Goal: Task Accomplishment & Management: Complete application form

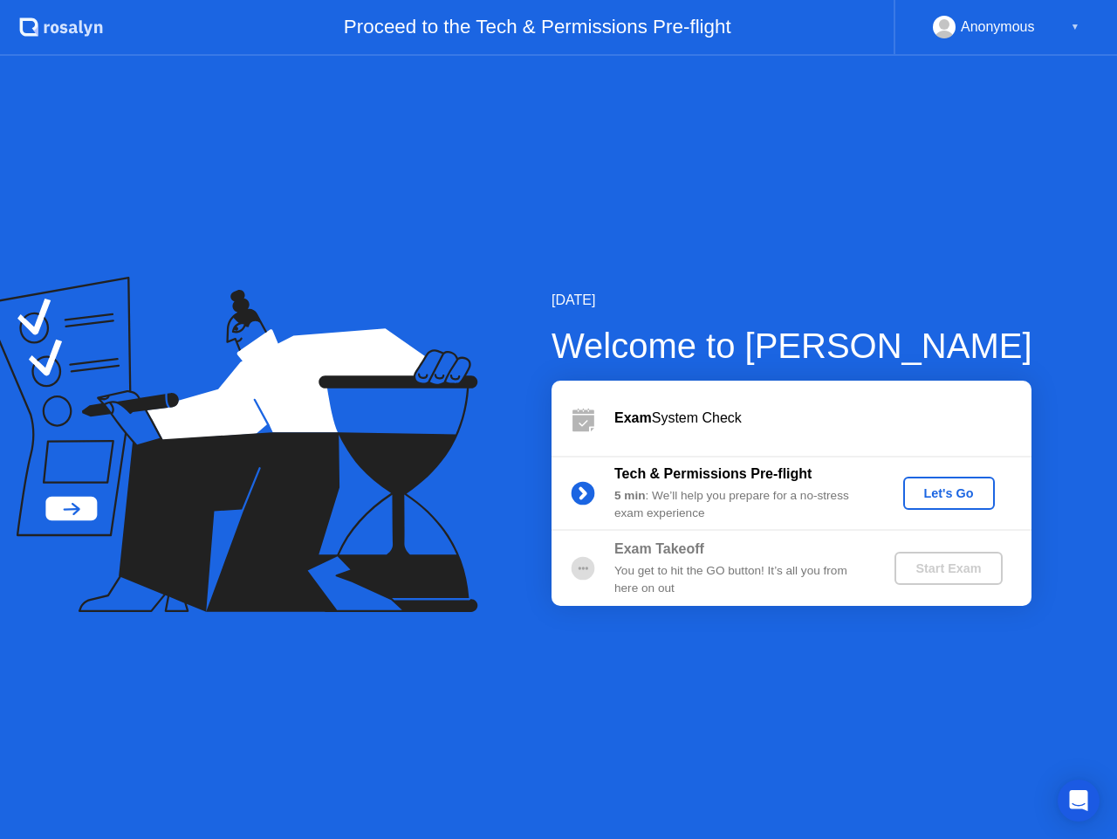
click at [965, 503] on button "Let's Go" at bounding box center [949, 493] width 92 height 33
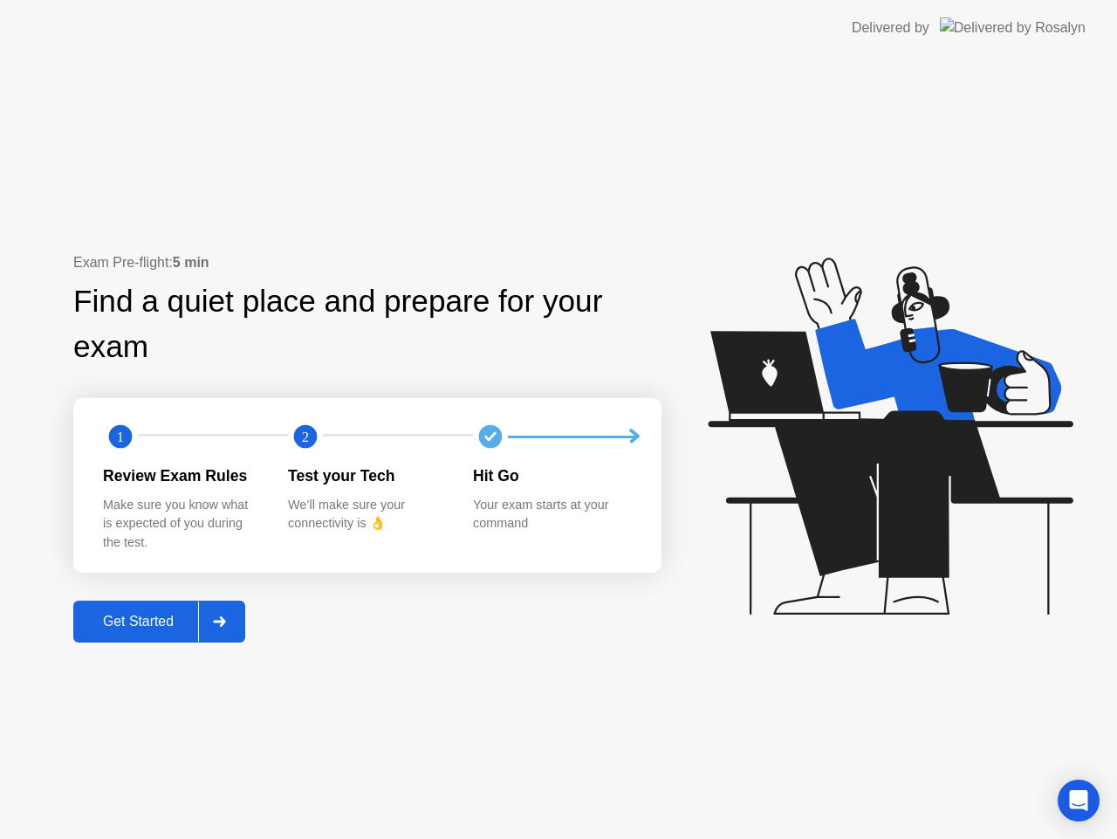
click at [130, 615] on div "Get Started" at bounding box center [139, 622] width 120 height 16
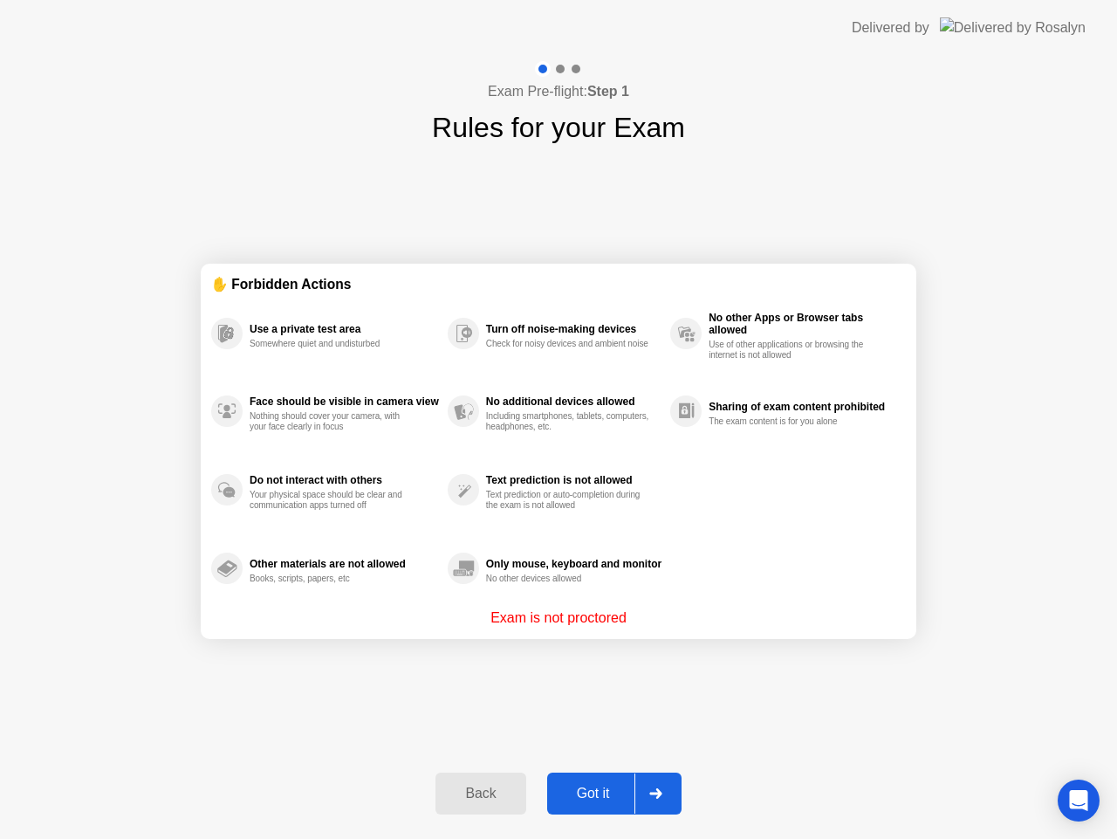
click at [584, 791] on div "Got it" at bounding box center [593, 794] width 82 height 16
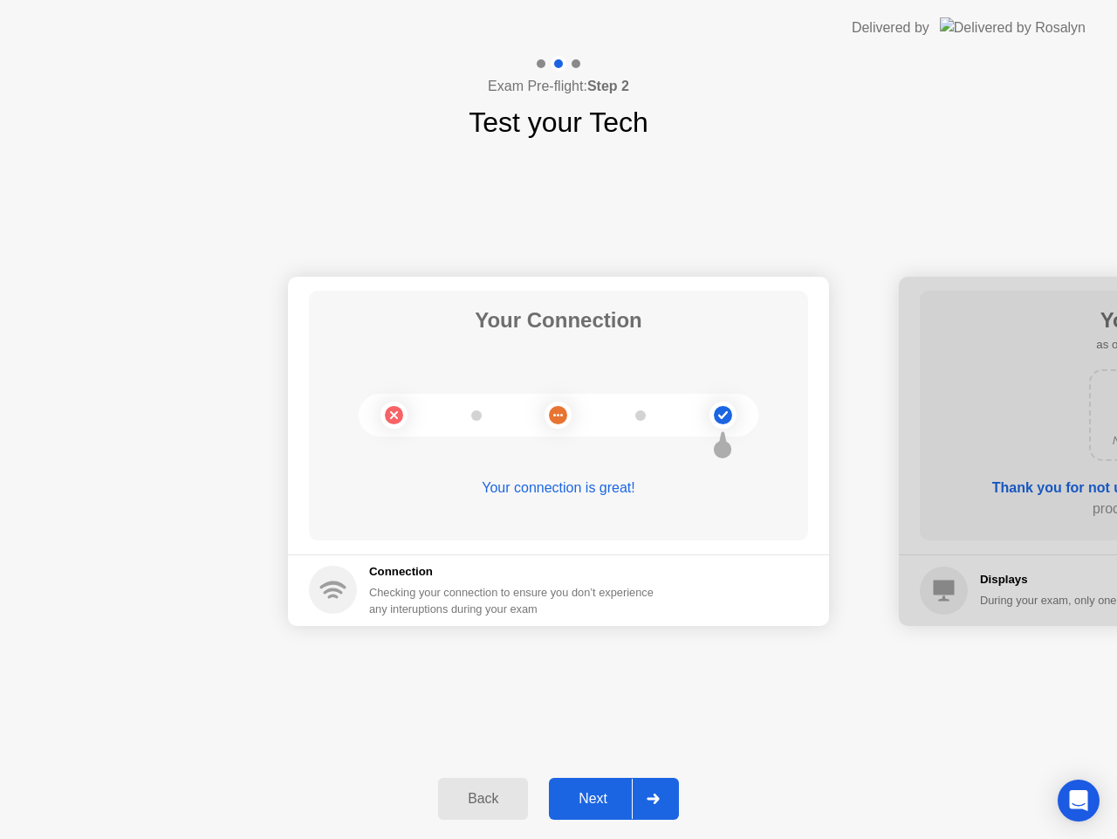
click at [611, 798] on div "Next" at bounding box center [593, 799] width 78 height 16
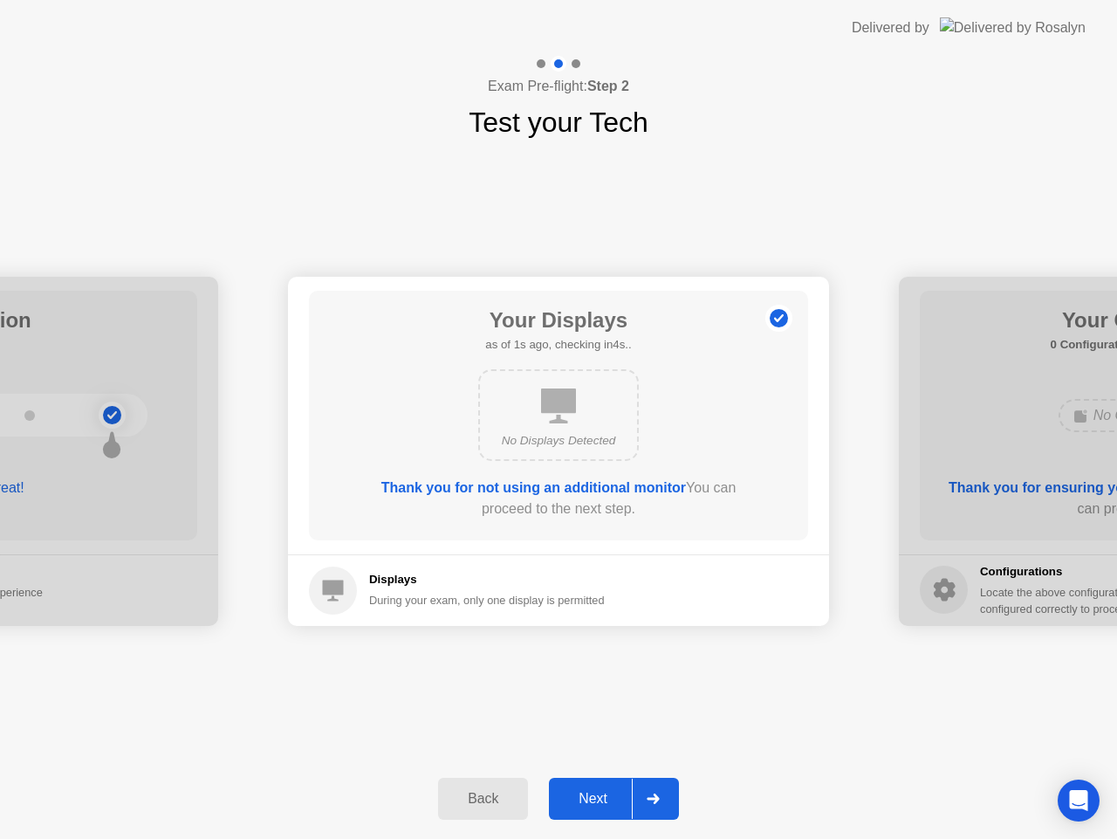
click at [605, 797] on div "Next" at bounding box center [593, 799] width 78 height 16
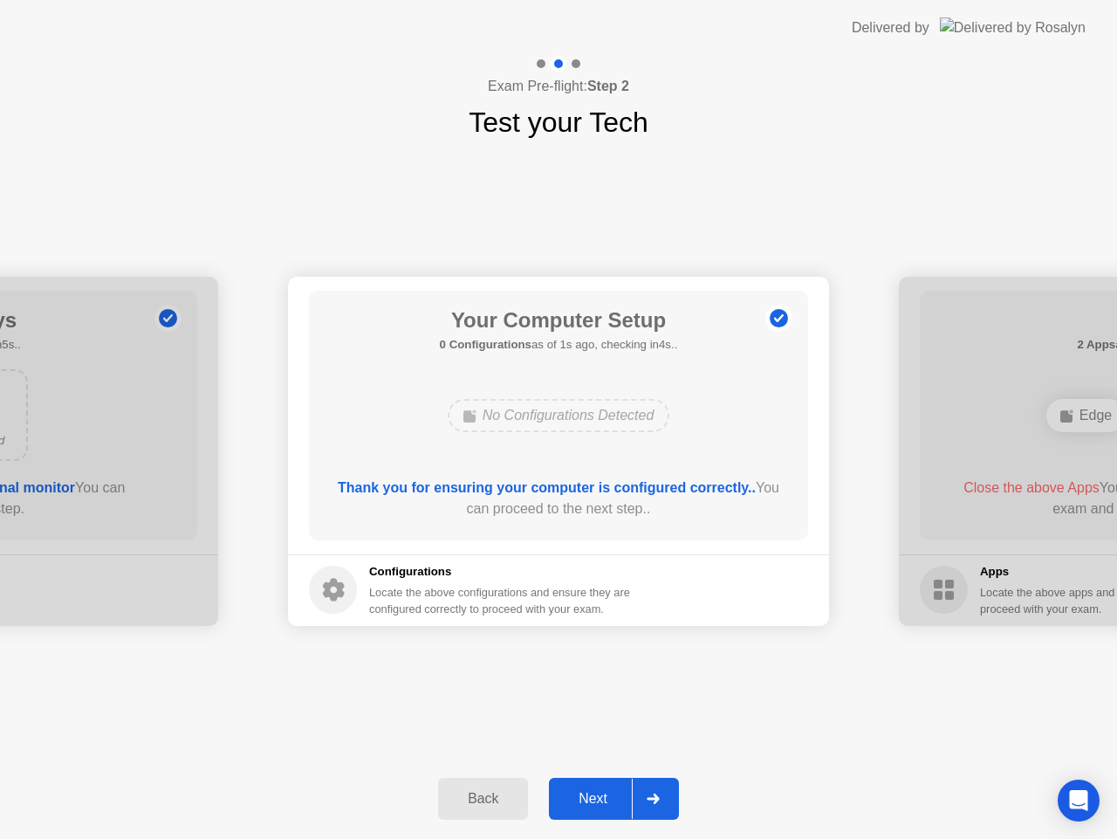
click at [605, 797] on div "Next" at bounding box center [593, 799] width 78 height 16
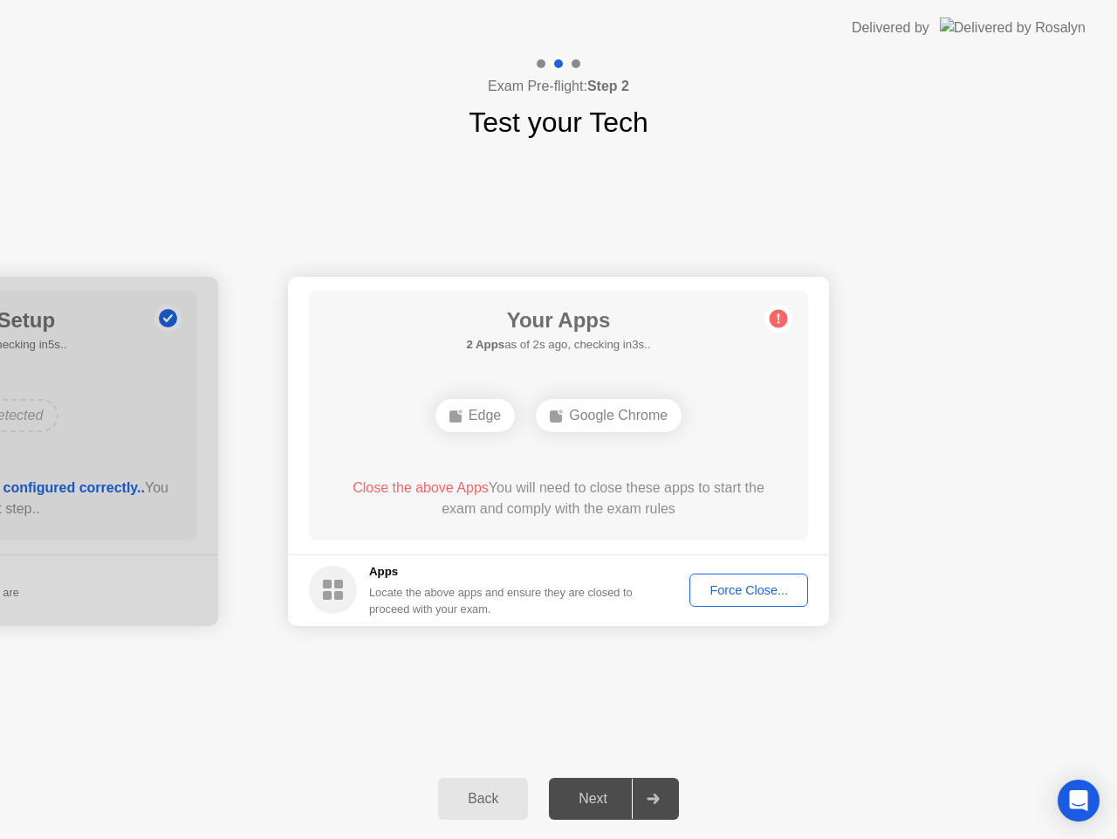
click at [727, 592] on div "Force Close..." at bounding box center [749, 590] width 106 height 14
click at [738, 591] on div "Force Close..." at bounding box center [749, 590] width 106 height 14
click at [729, 585] on div "Force Close..." at bounding box center [749, 590] width 106 height 14
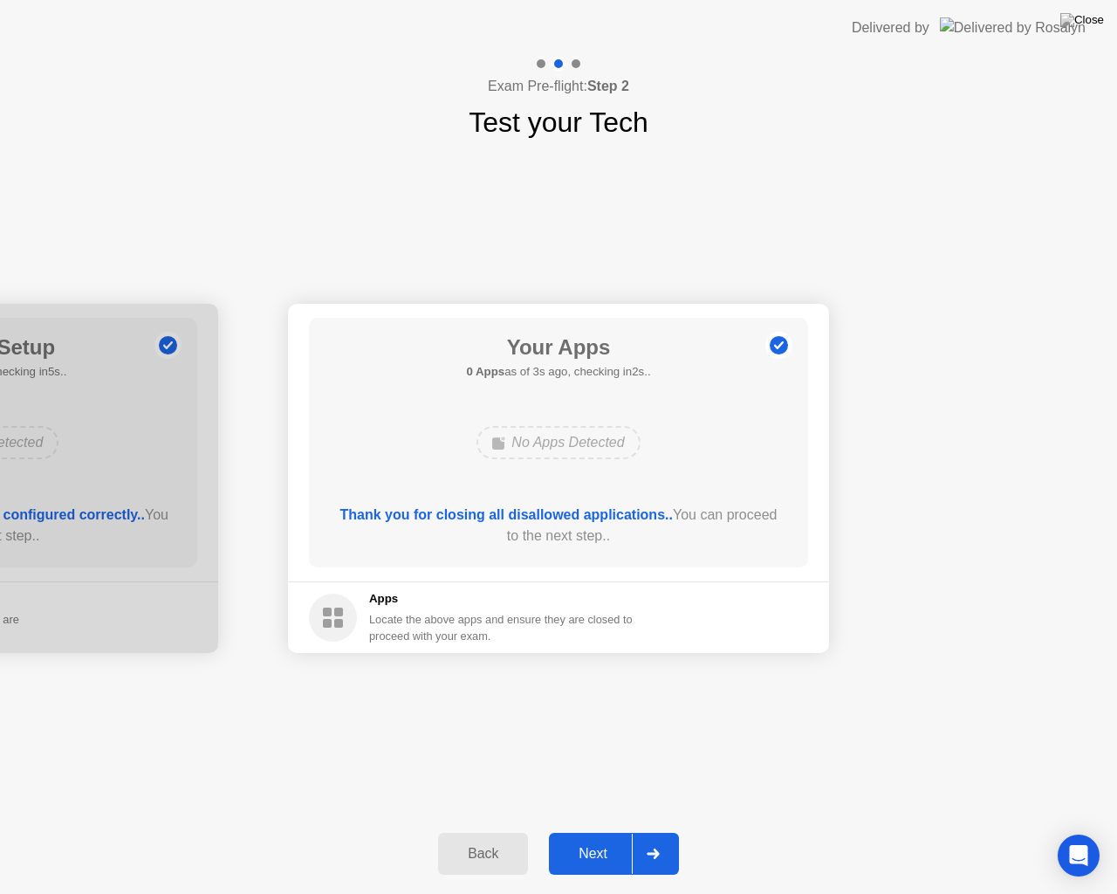
click at [590, 838] on div "Next" at bounding box center [593, 854] width 78 height 16
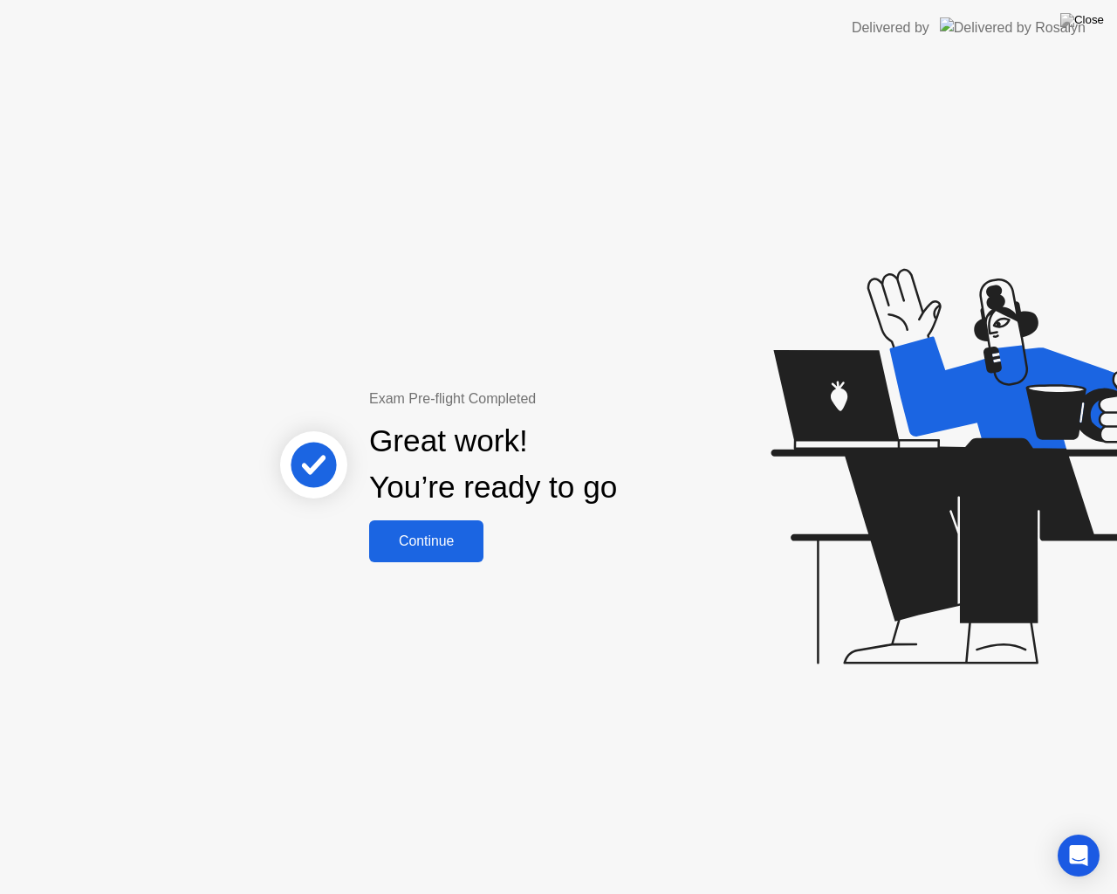
click at [463, 534] on div "Continue" at bounding box center [426, 541] width 104 height 16
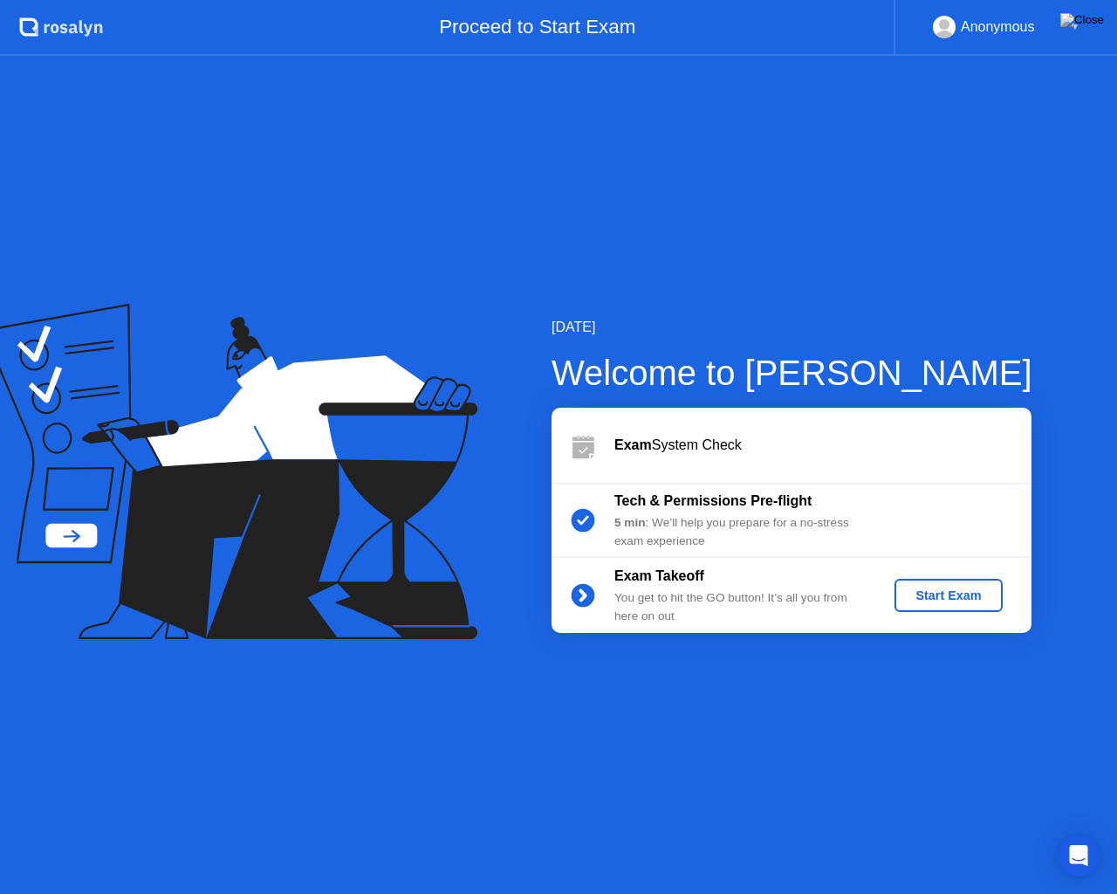
click at [950, 596] on div "Start Exam" at bounding box center [948, 595] width 93 height 14
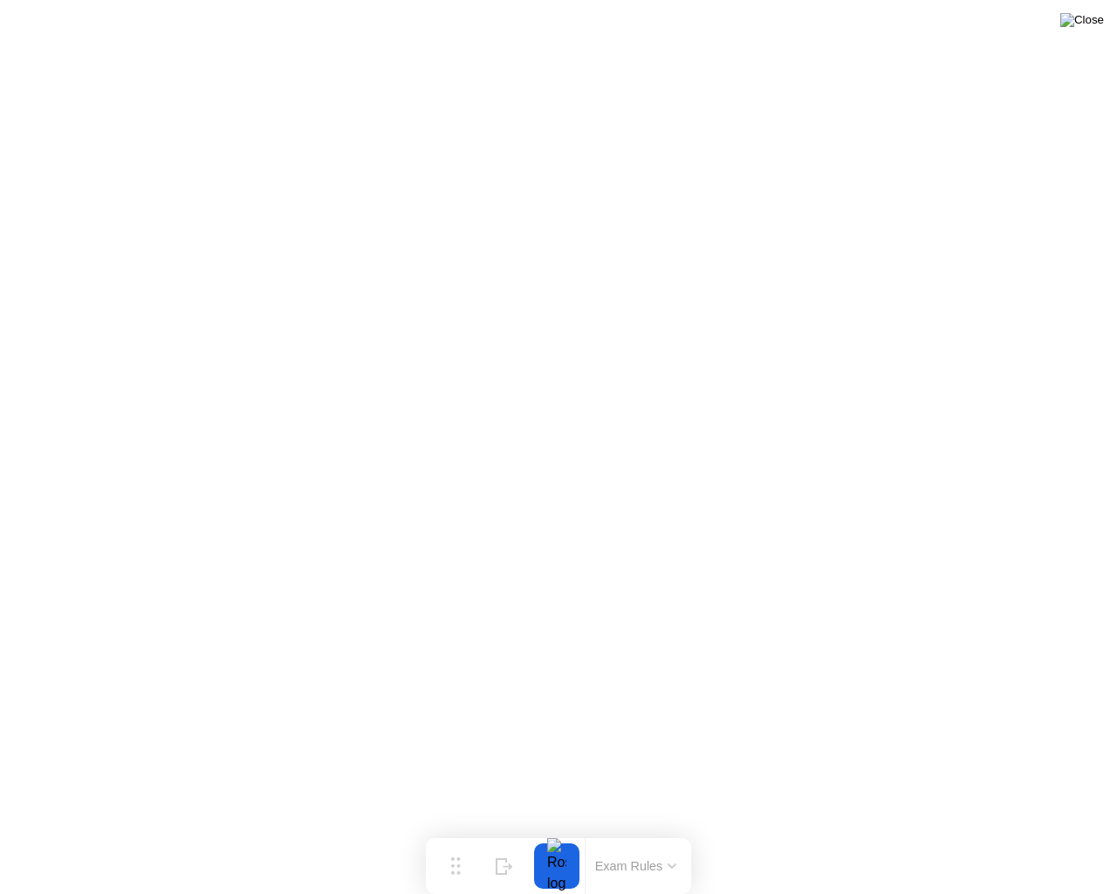
click at [1084, 27] on img at bounding box center [1082, 20] width 44 height 14
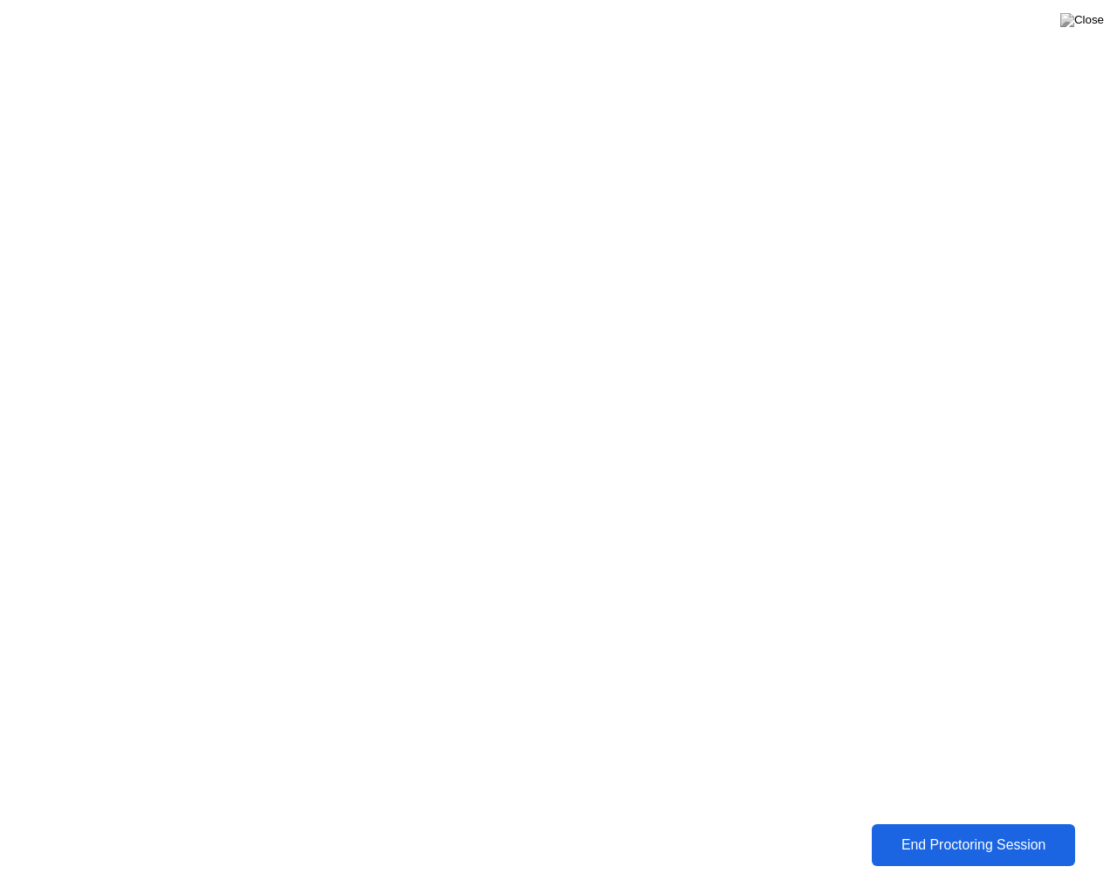
click at [979, 838] on div "End Proctoring Session" at bounding box center [973, 845] width 194 height 16
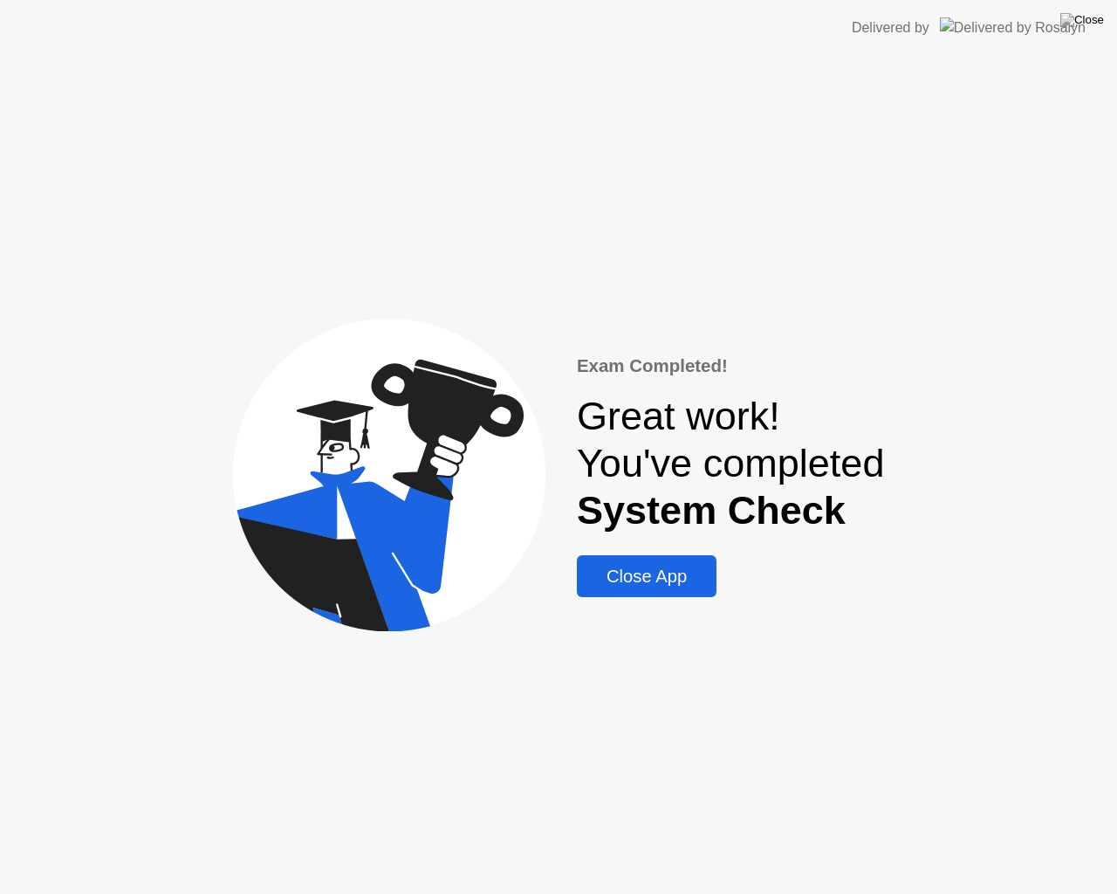
click at [676, 578] on div "Close App" at bounding box center [646, 576] width 129 height 20
